Goal: Navigation & Orientation: Understand site structure

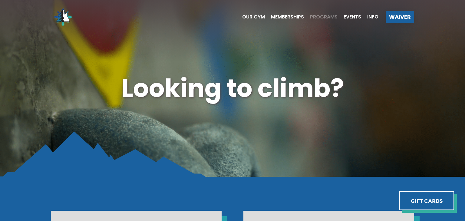
click at [329, 15] on span "Programs" at bounding box center [324, 17] width 28 height 5
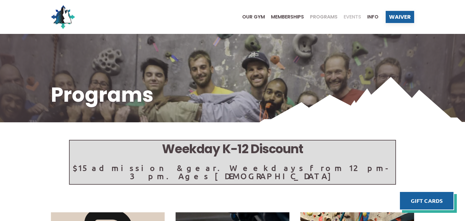
click at [352, 15] on span "Events" at bounding box center [353, 17] width 18 height 5
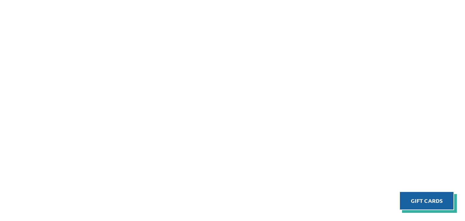
scroll to position [258, 0]
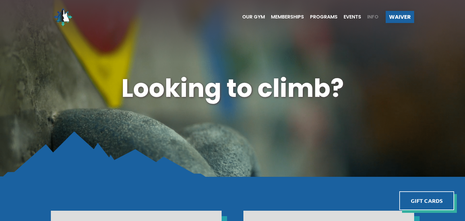
click at [372, 18] on span "Info" at bounding box center [372, 17] width 11 height 5
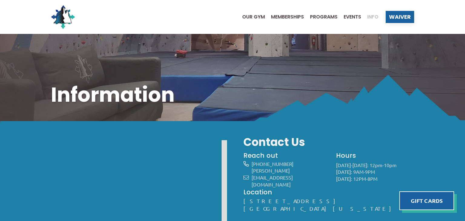
scroll to position [2, 0]
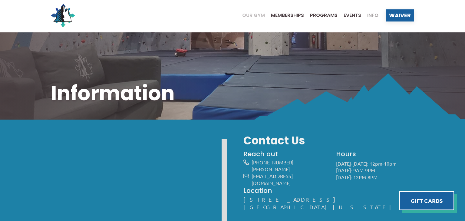
click at [248, 15] on span "Our Gym" at bounding box center [253, 15] width 23 height 5
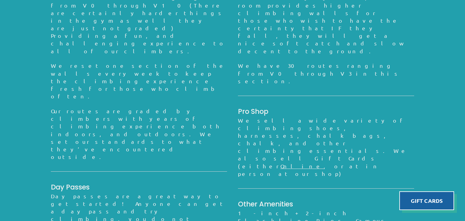
scroll to position [565, 0]
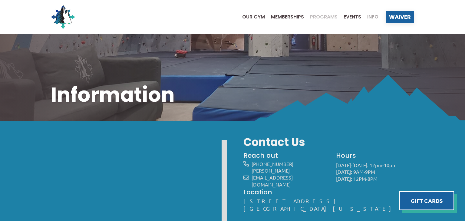
click at [322, 18] on span "Programs" at bounding box center [324, 17] width 28 height 5
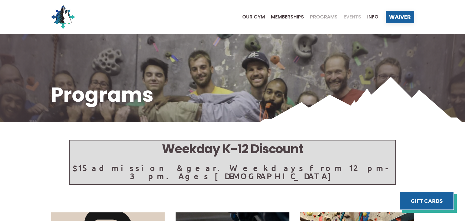
click at [350, 15] on span "Events" at bounding box center [353, 17] width 18 height 5
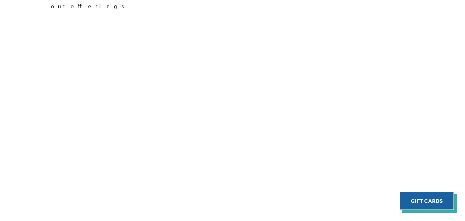
scroll to position [240, 0]
